Goal: Register for event/course

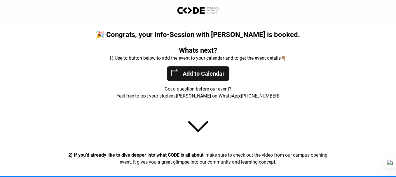
drag, startPoint x: 237, startPoint y: 95, endPoint x: 280, endPoint y: 96, distance: 42.6
click at [280, 96] on p "Feel free to text your student-[PERSON_NAME] on WhatsApp: [PHONE_NUMBER]" at bounding box center [198, 96] width 262 height 7
copy link "[PHONE_NUMBER]"
click at [268, 67] on div "Add to Calendar [DATE] 17:30:00 [DATE] 18:30:00 Europe/[GEOGRAPHIC_DATA] 15 COD…" at bounding box center [198, 73] width 396 height 19
